Goal: Task Accomplishment & Management: Use online tool/utility

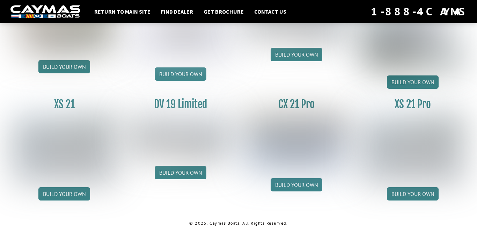
scroll to position [885, 0]
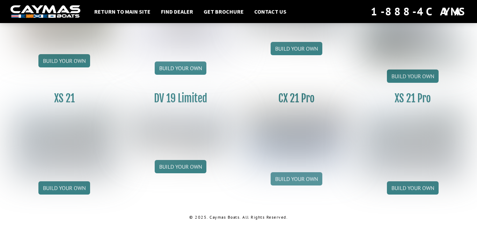
click at [304, 181] on link "Build your own" at bounding box center [297, 178] width 52 height 13
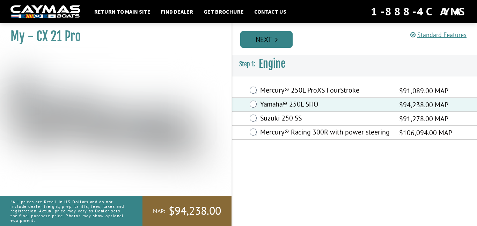
click at [279, 45] on link "Next" at bounding box center [266, 39] width 52 height 17
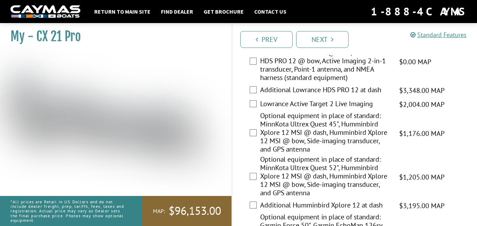
scroll to position [123, 0]
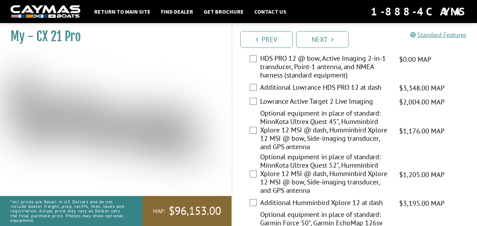
click at [268, 187] on label "Optional equipment in place of standard: MinnKota Ultrex Quest 52", Humminbird …" at bounding box center [325, 175] width 130 height 44
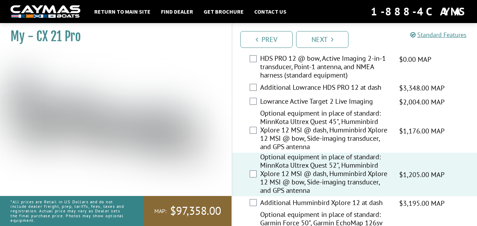
click at [264, 201] on label "Additional Humminbird Xplore 12 at dash" at bounding box center [325, 204] width 130 height 10
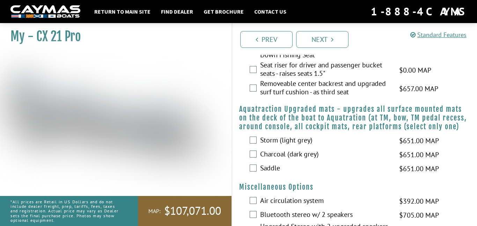
scroll to position [599, 0]
click at [279, 160] on label "Charcoal (dark grey)" at bounding box center [325, 155] width 130 height 10
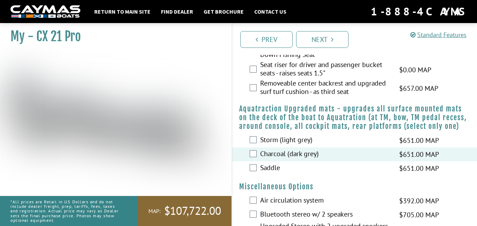
click at [279, 160] on label "Charcoal (dark grey)" at bounding box center [325, 155] width 130 height 10
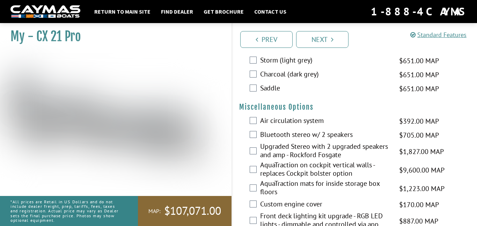
scroll to position [680, 0]
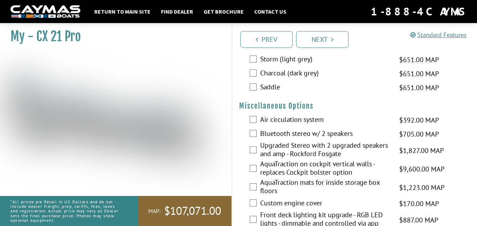
click at [271, 139] on label "Bluetooth stereo w/ 2 speakers" at bounding box center [325, 134] width 130 height 10
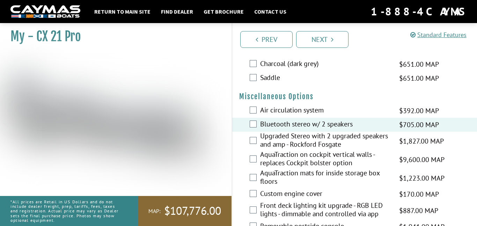
scroll to position [690, 0]
click at [264, 130] on label "Bluetooth stereo w/ 2 speakers" at bounding box center [325, 125] width 130 height 10
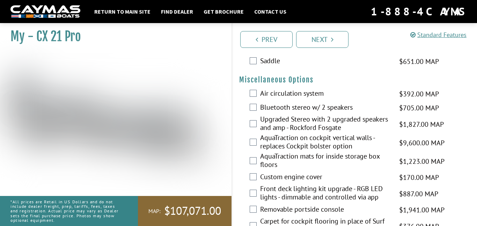
scroll to position [707, 0]
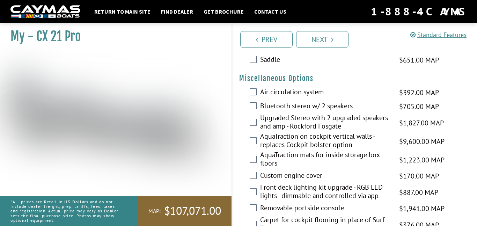
click at [264, 132] on label "Upgraded Stereo with 2 upgraded speakers and amp - Rockford Fosgate" at bounding box center [325, 123] width 130 height 19
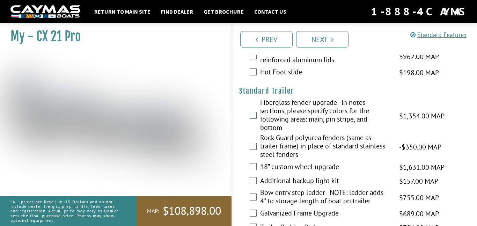
scroll to position [1016, 0]
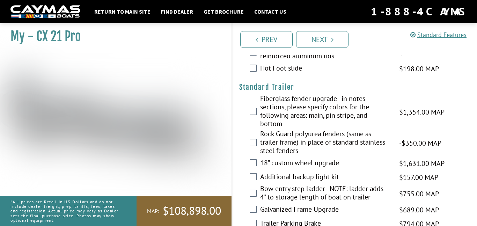
click at [282, 115] on label "Fiberglass fender upgrade - in notes sections, please specify colors for the fo…" at bounding box center [325, 111] width 130 height 35
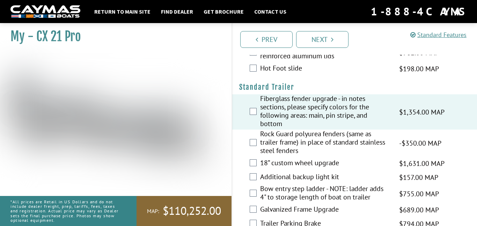
click at [282, 115] on label "Fiberglass fender upgrade - in notes sections, please specify colors for the fo…" at bounding box center [325, 111] width 130 height 35
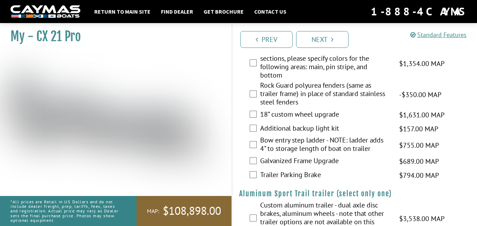
scroll to position [1065, 0]
click at [276, 150] on label "Bow entry step ladder - NOTE: ladder adds 4" to storage length of boat on trail…" at bounding box center [325, 145] width 130 height 19
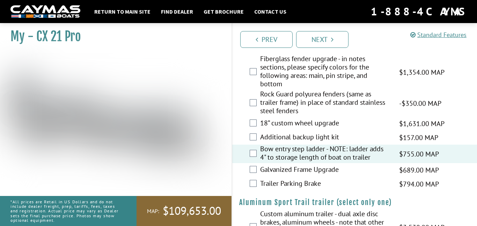
scroll to position [1051, 0]
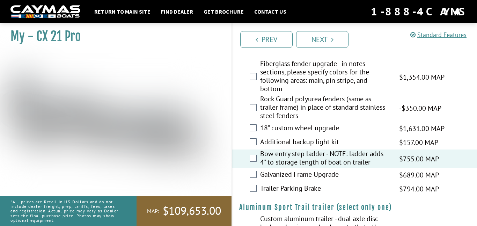
click at [276, 148] on label "Additional backup light kit" at bounding box center [325, 143] width 130 height 10
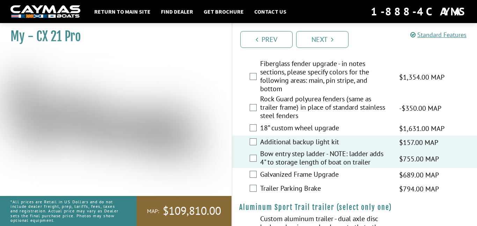
click at [276, 148] on label "Additional backup light kit" at bounding box center [325, 143] width 130 height 10
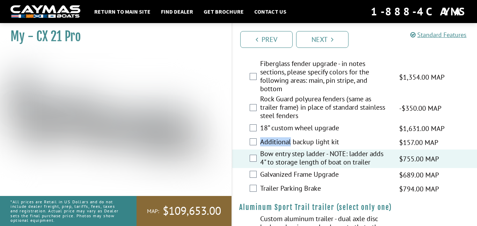
click at [273, 147] on label "Additional backup light kit" at bounding box center [325, 143] width 130 height 10
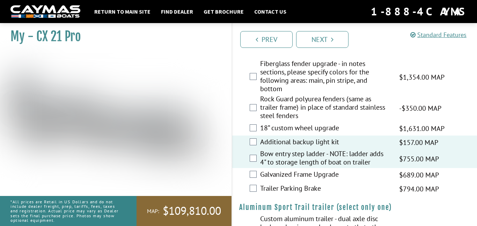
click at [274, 134] on label "18” custom wheel upgrade" at bounding box center [325, 129] width 130 height 10
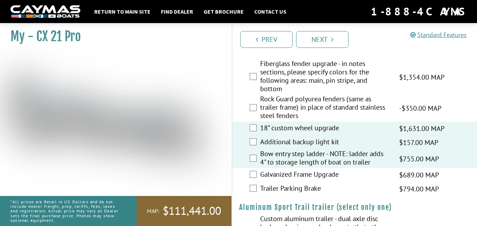
scroll to position [1038, 0]
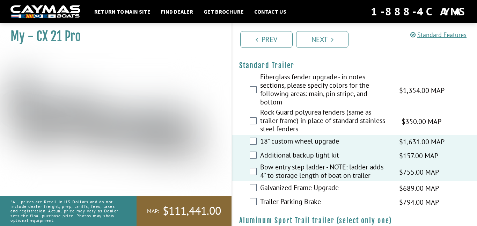
click at [272, 134] on label "Rock Guard polyurea fenders (same as trailer frame) in place of standard stainl…" at bounding box center [325, 121] width 130 height 27
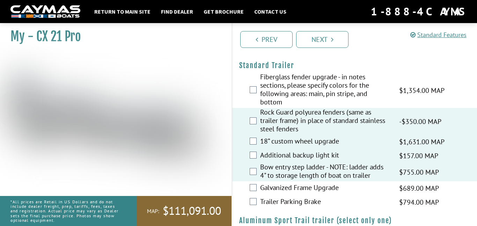
scroll to position [1097, 0]
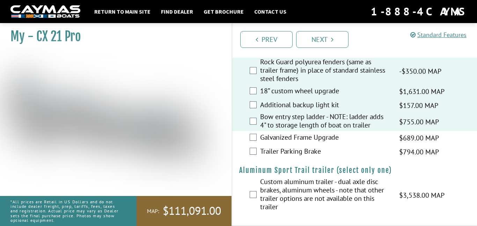
click at [283, 122] on label "Bow entry step ladder - NOTE: ladder adds 4" to storage length of boat on trail…" at bounding box center [325, 122] width 130 height 19
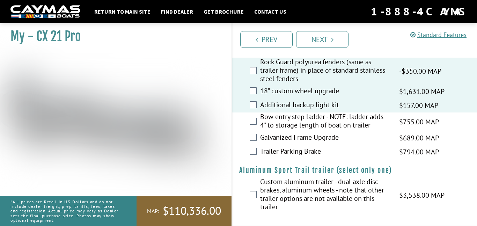
click at [278, 104] on label "Additional backup light kit" at bounding box center [325, 106] width 130 height 10
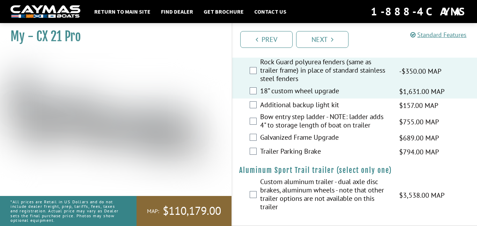
click at [276, 95] on label "18” custom wheel upgrade" at bounding box center [325, 92] width 130 height 10
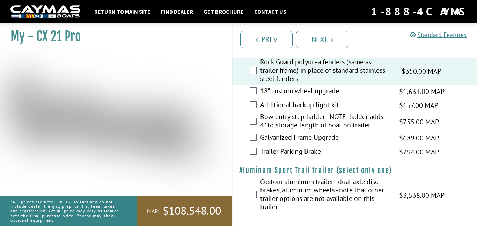
click at [274, 72] on label "Rock Guard polyurea fenders (same as trailer frame) in place of standard stainl…" at bounding box center [325, 71] width 130 height 27
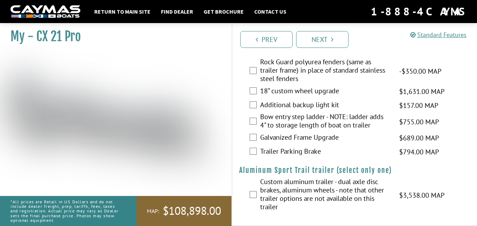
click at [275, 192] on label "Custom aluminum trailer - dual axle disc brakes, aluminum wheels - note that ot…" at bounding box center [325, 195] width 130 height 35
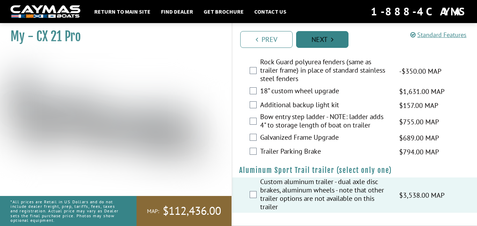
click at [310, 41] on link "Next" at bounding box center [322, 39] width 52 height 17
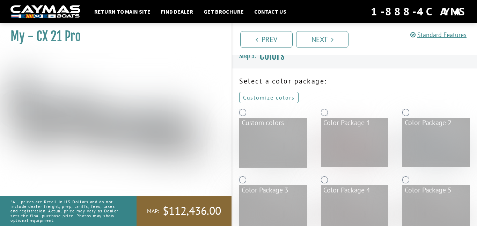
scroll to position [1, 0]
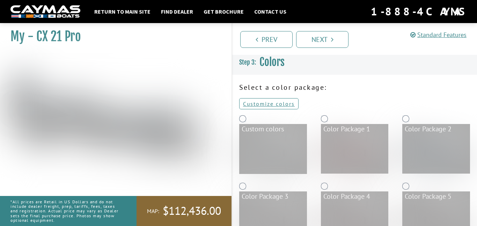
click at [285, 157] on img at bounding box center [273, 153] width 66 height 40
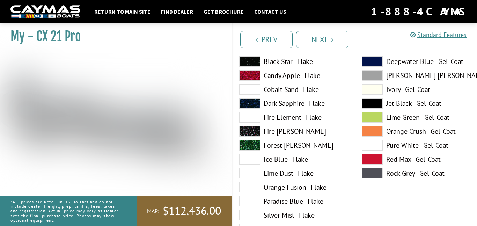
scroll to position [101, 0]
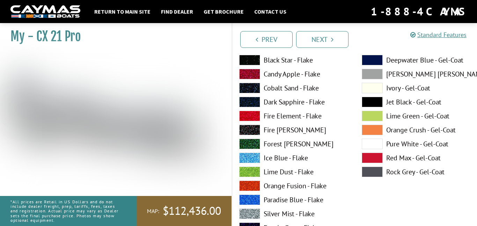
click at [257, 145] on span at bounding box center [249, 144] width 21 height 10
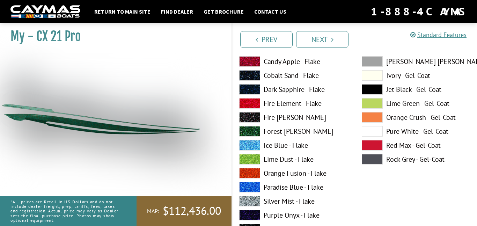
scroll to position [402, 0]
click at [251, 131] on span at bounding box center [249, 131] width 21 height 10
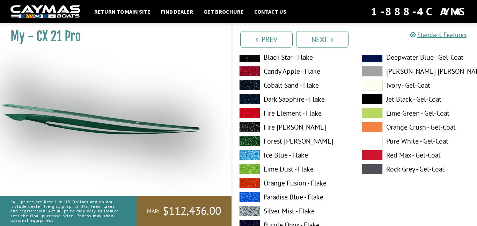
scroll to position [106, 0]
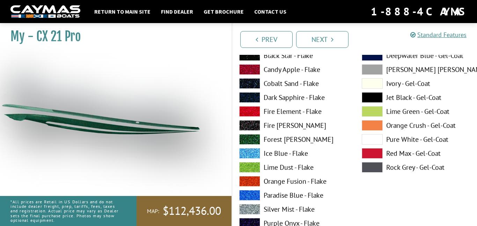
click at [252, 166] on span at bounding box center [249, 167] width 21 height 10
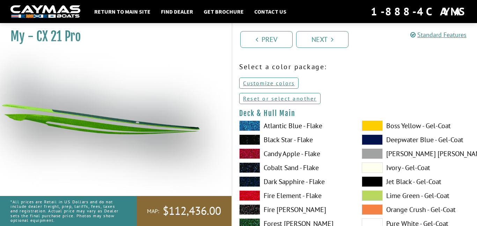
scroll to position [23, 0]
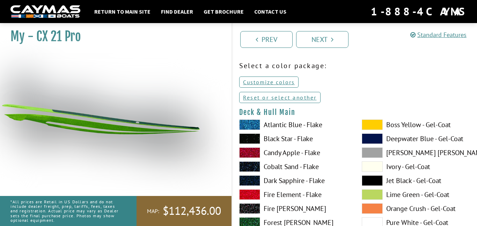
click at [373, 169] on span at bounding box center [372, 166] width 21 height 10
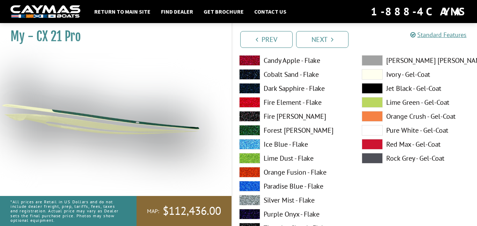
scroll to position [115, 0]
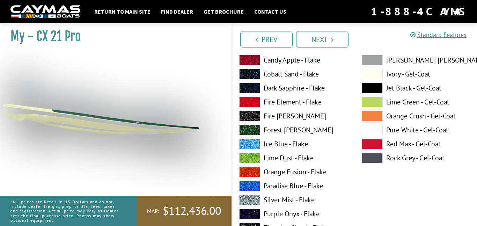
click at [374, 127] on span at bounding box center [372, 130] width 21 height 10
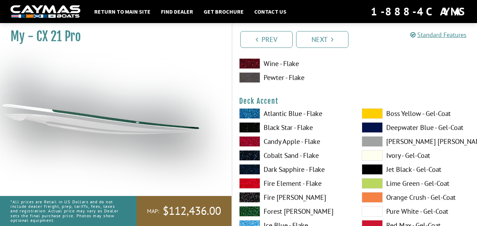
scroll to position [323, 0]
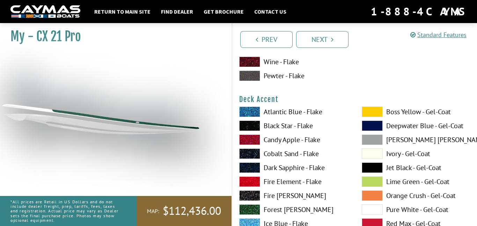
click at [377, 213] on span at bounding box center [372, 209] width 21 height 10
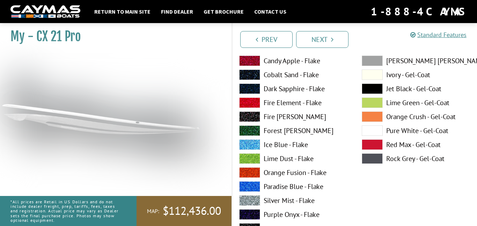
scroll to position [707, 0]
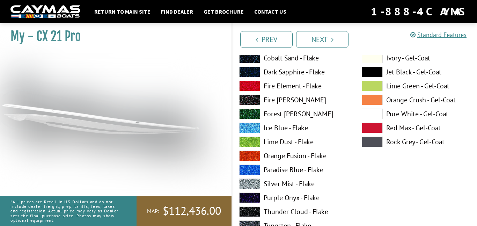
click at [373, 111] on span at bounding box center [372, 114] width 21 height 10
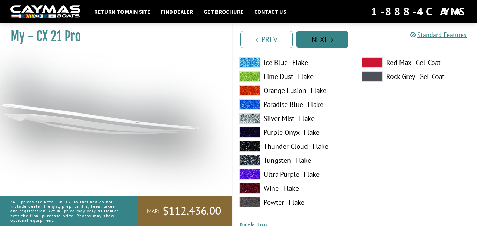
click at [321, 42] on link "Next" at bounding box center [322, 39] width 52 height 17
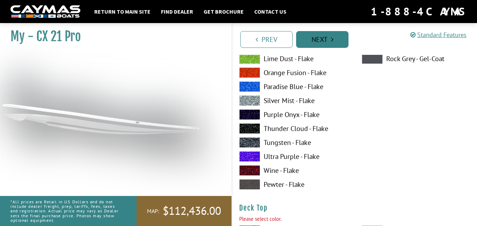
scroll to position [935, 0]
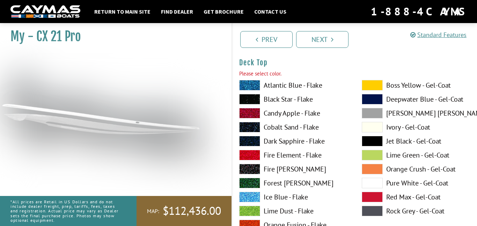
click at [374, 183] on span at bounding box center [372, 183] width 21 height 10
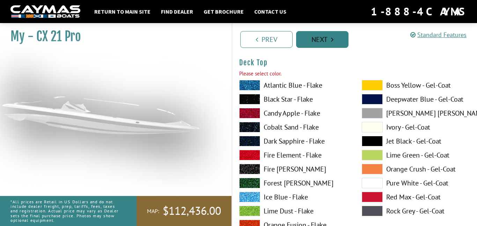
click at [316, 39] on link "Next" at bounding box center [322, 39] width 52 height 17
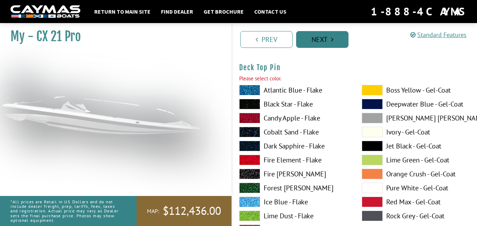
scroll to position [1223, 0]
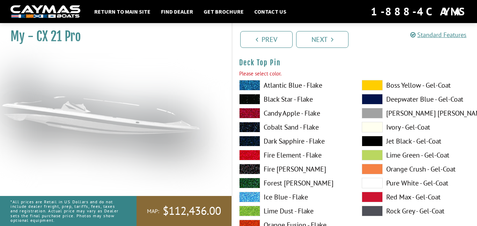
click at [377, 182] on span at bounding box center [372, 183] width 21 height 10
click at [333, 45] on link "Next" at bounding box center [322, 39] width 52 height 17
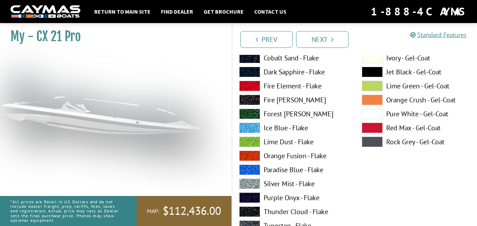
scroll to position [1511, 0]
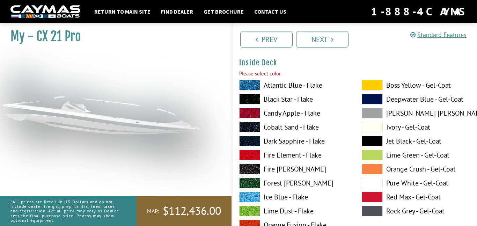
click at [376, 185] on span at bounding box center [372, 183] width 21 height 10
click at [249, 78] on div "Inside Deck Please select color. Atlantic Blue - Flake Black Star - Flake Candy…" at bounding box center [354, 201] width 231 height 287
click at [252, 83] on span at bounding box center [249, 85] width 21 height 10
click at [253, 182] on span at bounding box center [249, 183] width 21 height 10
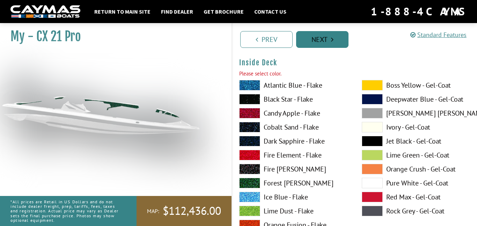
click at [315, 43] on link "Next" at bounding box center [322, 39] width 52 height 17
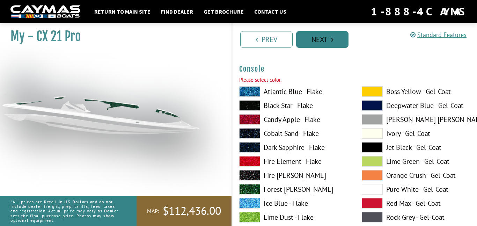
scroll to position [1798, 0]
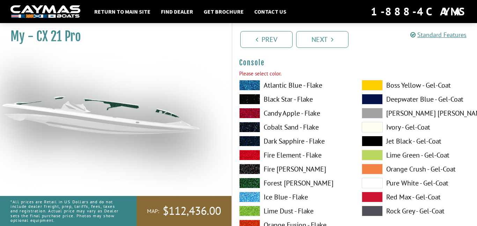
click at [377, 181] on span at bounding box center [372, 183] width 21 height 10
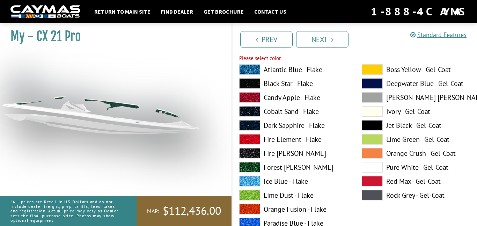
scroll to position [2115, 0]
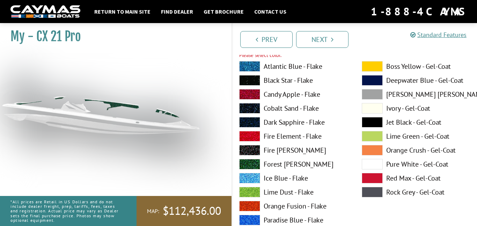
click at [252, 163] on span at bounding box center [249, 164] width 21 height 10
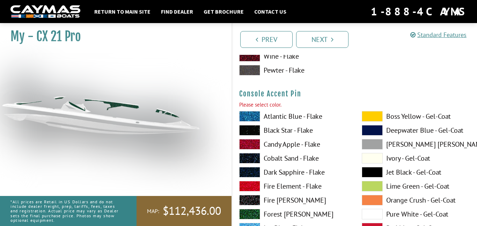
scroll to position [2372, 0]
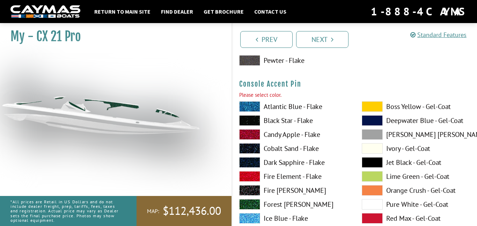
click at [372, 202] on span at bounding box center [372, 204] width 21 height 10
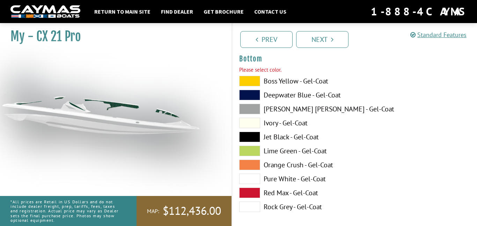
scroll to position [2698, 0]
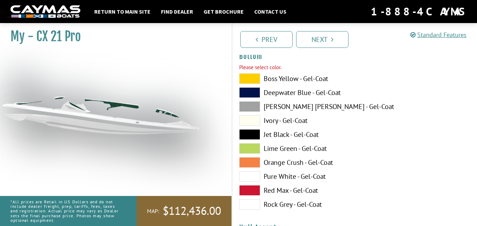
click at [248, 174] on span at bounding box center [249, 176] width 21 height 10
click at [248, 130] on span at bounding box center [249, 134] width 21 height 10
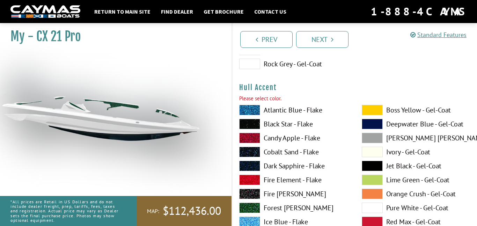
scroll to position [2843, 0]
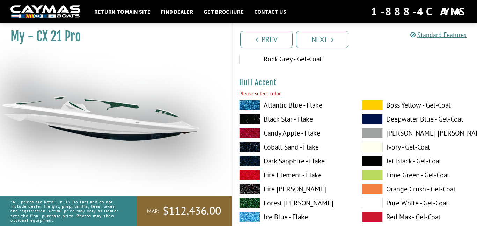
click at [254, 203] on span at bounding box center [249, 203] width 21 height 10
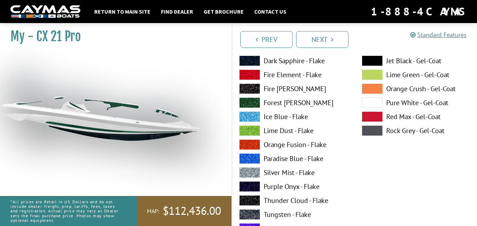
scroll to position [3259, 0]
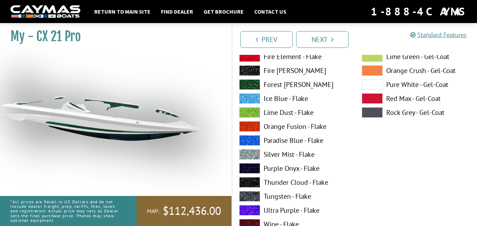
click at [377, 83] on span at bounding box center [372, 84] width 21 height 10
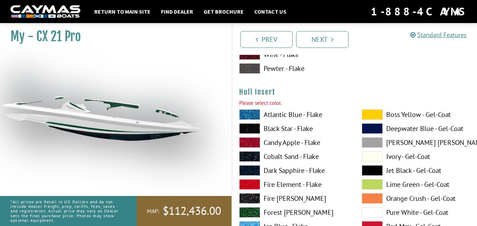
scroll to position [3437, 0]
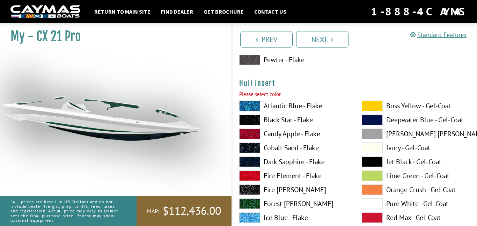
click at [371, 203] on span at bounding box center [372, 204] width 21 height 10
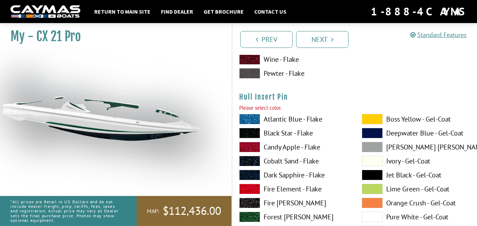
scroll to position [3753, 0]
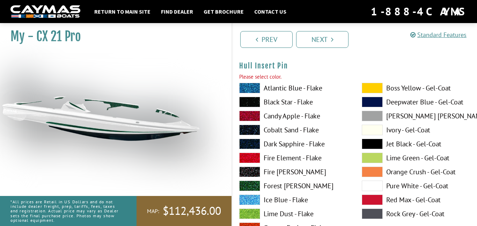
click at [377, 187] on span at bounding box center [372, 186] width 21 height 10
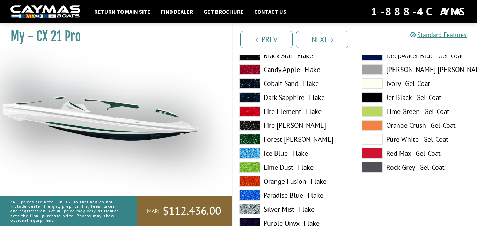
scroll to position [3787, 0]
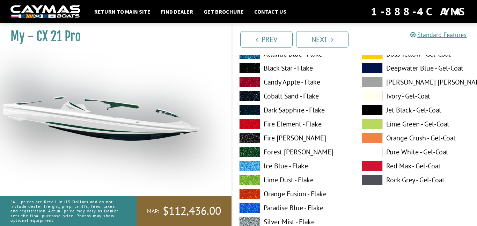
click at [371, 113] on span at bounding box center [372, 110] width 21 height 10
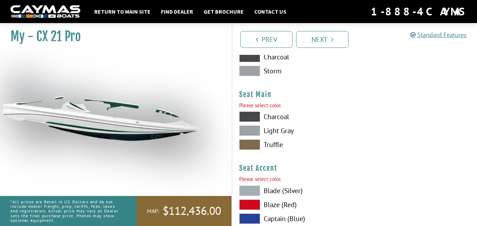
scroll to position [4098, 0]
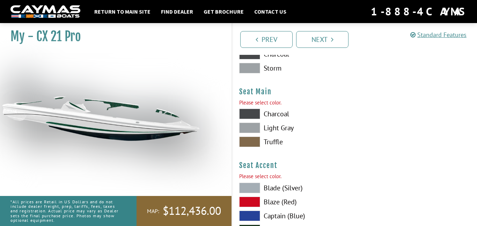
click at [250, 115] on span at bounding box center [249, 114] width 21 height 10
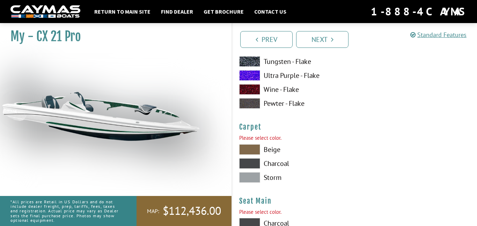
scroll to position [3985, 0]
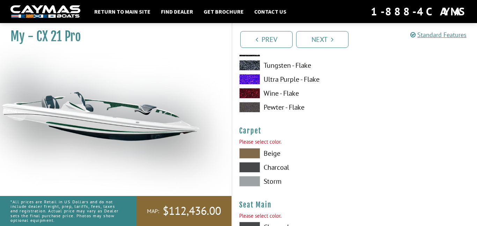
click at [246, 154] on span at bounding box center [249, 153] width 21 height 10
click at [250, 169] on span at bounding box center [249, 167] width 21 height 10
click at [252, 179] on span at bounding box center [249, 181] width 21 height 10
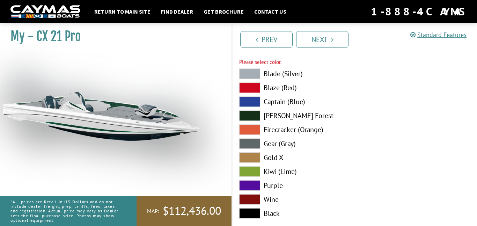
scroll to position [4176, 0]
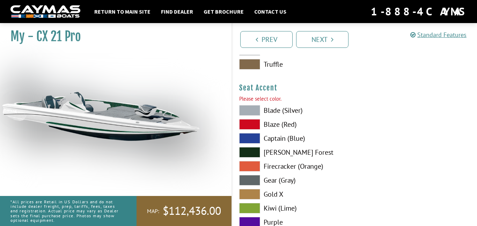
click at [250, 106] on span at bounding box center [249, 110] width 21 height 10
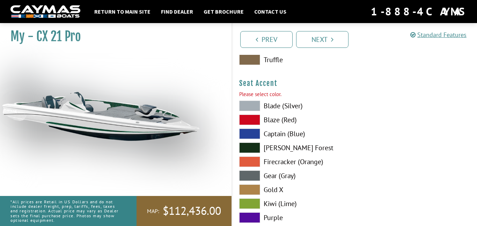
scroll to position [4170, 0]
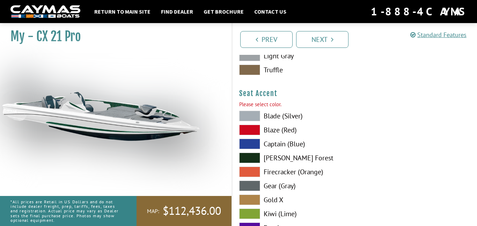
click at [247, 118] on span at bounding box center [249, 116] width 21 height 10
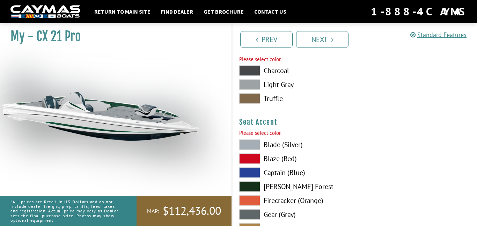
scroll to position [4138, 0]
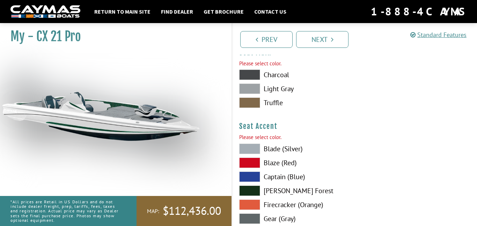
click at [246, 147] on span at bounding box center [249, 149] width 21 height 10
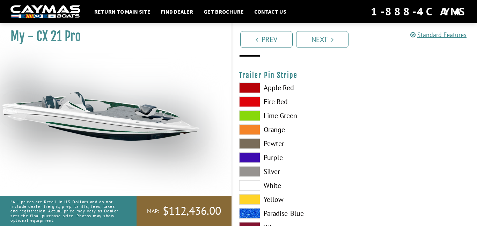
scroll to position [4377, 0]
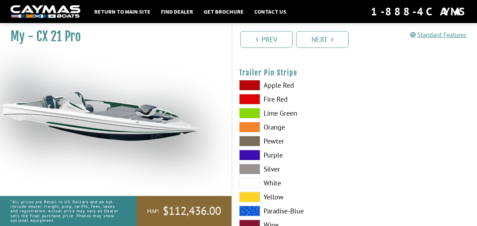
click at [254, 130] on span at bounding box center [249, 127] width 21 height 10
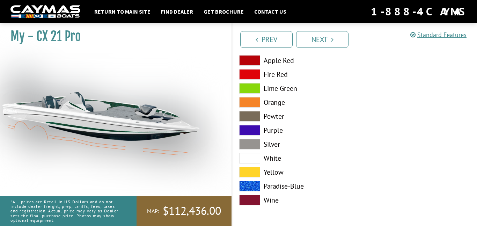
click at [251, 159] on span at bounding box center [249, 158] width 21 height 10
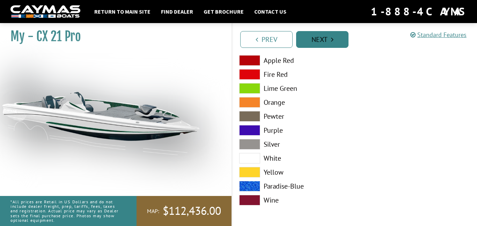
click at [309, 34] on link "Next" at bounding box center [322, 39] width 52 height 17
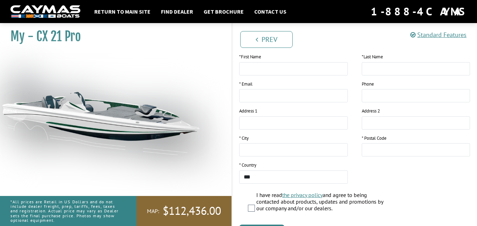
scroll to position [162, 0]
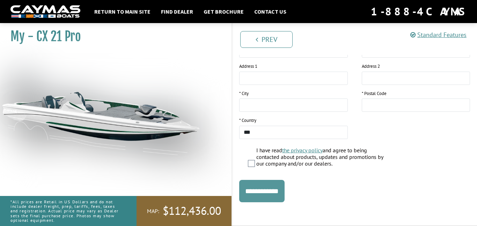
click at [284, 190] on input "**********" at bounding box center [261, 191] width 45 height 22
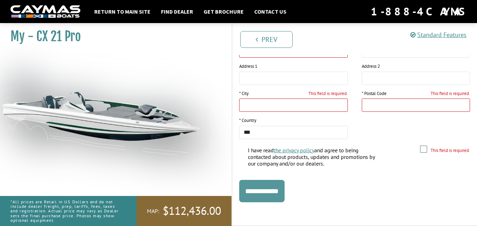
click at [284, 190] on input "**********" at bounding box center [261, 191] width 45 height 22
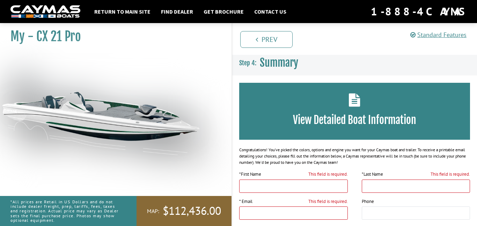
click at [26, 85] on img at bounding box center [105, 116] width 210 height 127
click at [128, 117] on img at bounding box center [105, 116] width 210 height 127
